Goal: Navigation & Orientation: Go to known website

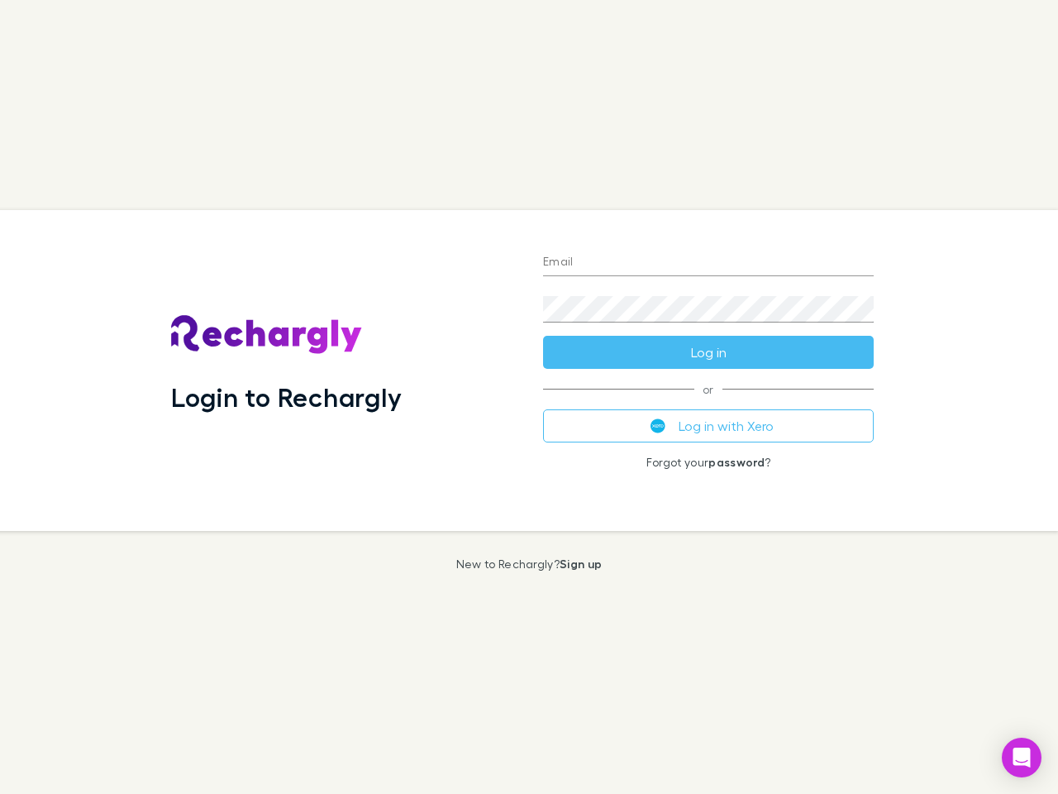
click at [529, 397] on div "Login to Rechargly" at bounding box center [344, 370] width 372 height 321
click at [709, 263] on input "Email" at bounding box center [708, 263] width 331 height 26
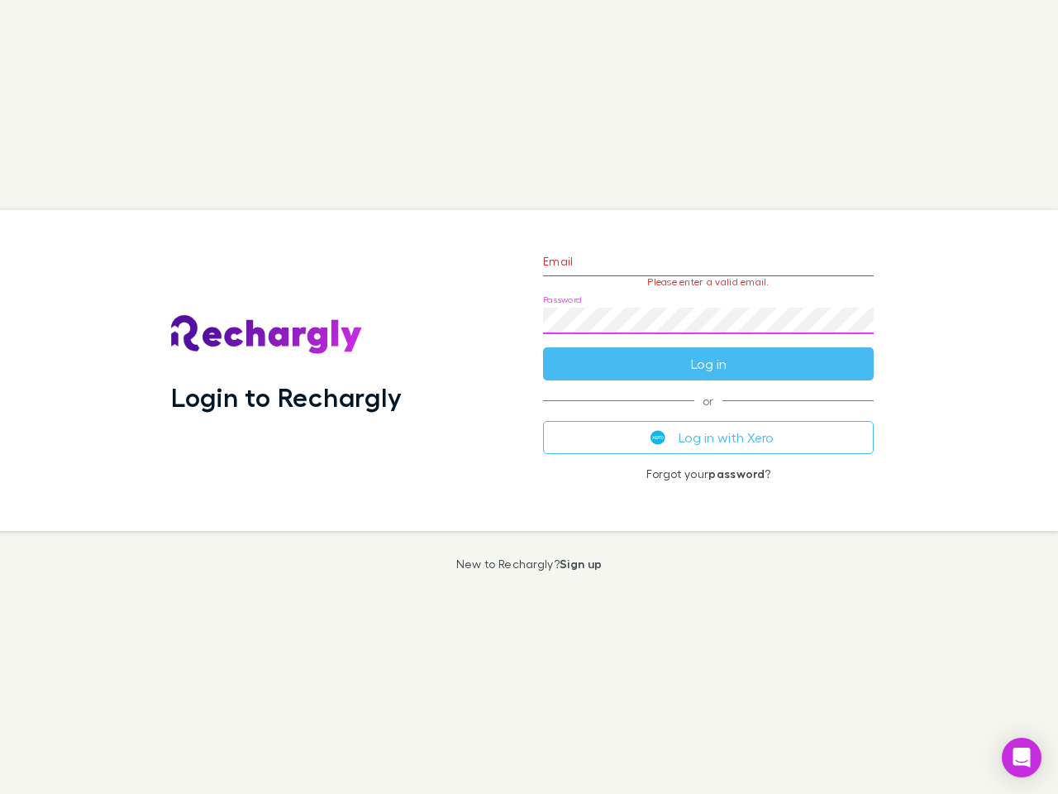
click at [709, 352] on form "Email Please enter a valid email. Password Log in" at bounding box center [708, 308] width 331 height 144
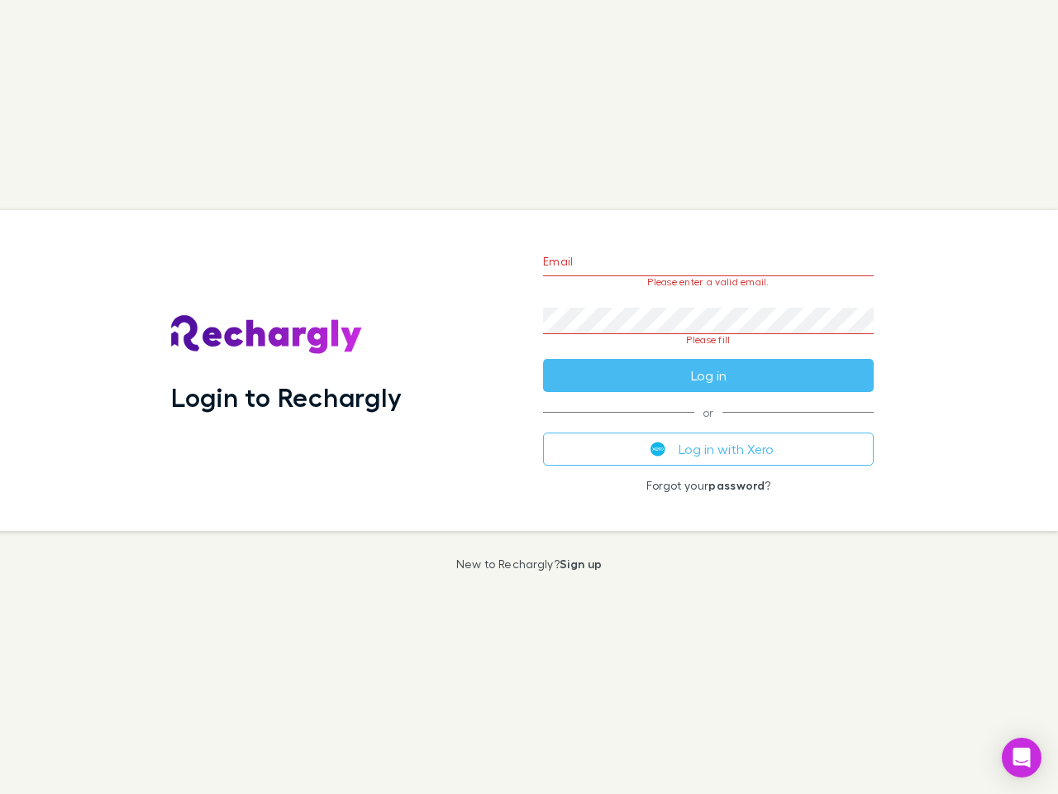
click at [709, 426] on div "Email Please enter a valid email. Password Please fill Log in or Log in with Xe…" at bounding box center [708, 370] width 357 height 321
click at [1022, 757] on icon "Open Intercom Messenger" at bounding box center [1022, 757] width 17 height 20
